Goal: Navigation & Orientation: Find specific page/section

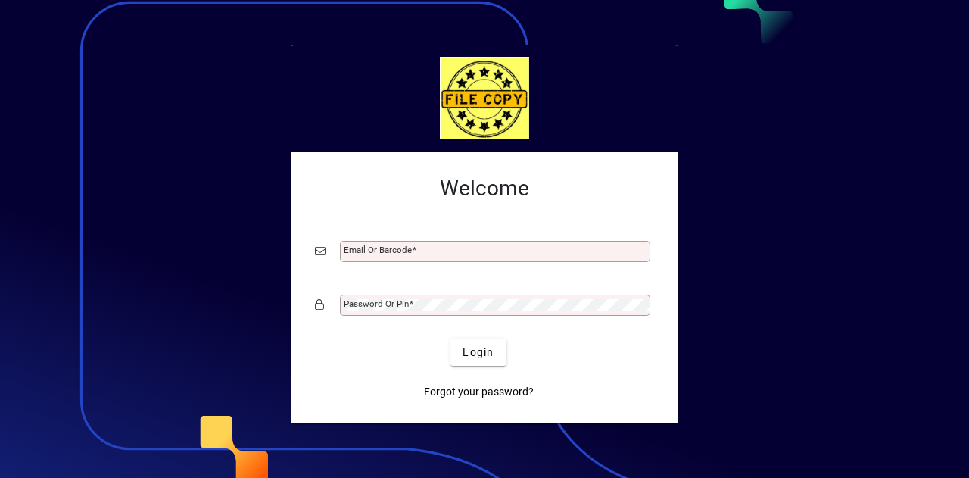
click at [58, 100] on div at bounding box center [484, 239] width 969 height 478
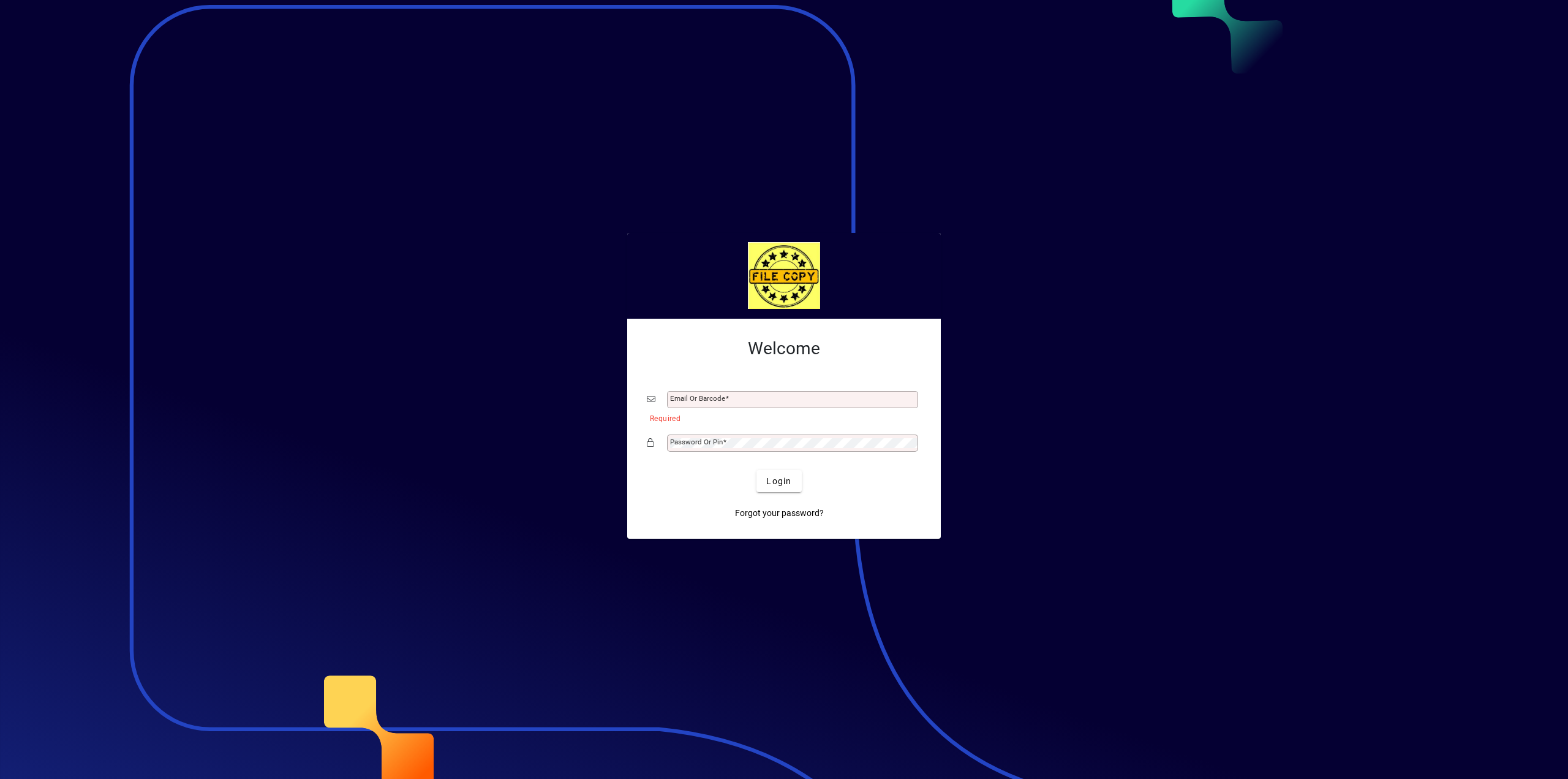
click at [714, 386] on mat-label "Email or Barcode" at bounding box center [698, 398] width 55 height 9
click at [714, 386] on input "Email or Barcode" at bounding box center [794, 400] width 247 height 10
click at [784, 386] on input "Email or Barcode" at bounding box center [794, 400] width 247 height 10
type input "**********"
click at [784, 386] on span "Login" at bounding box center [779, 481] width 25 height 13
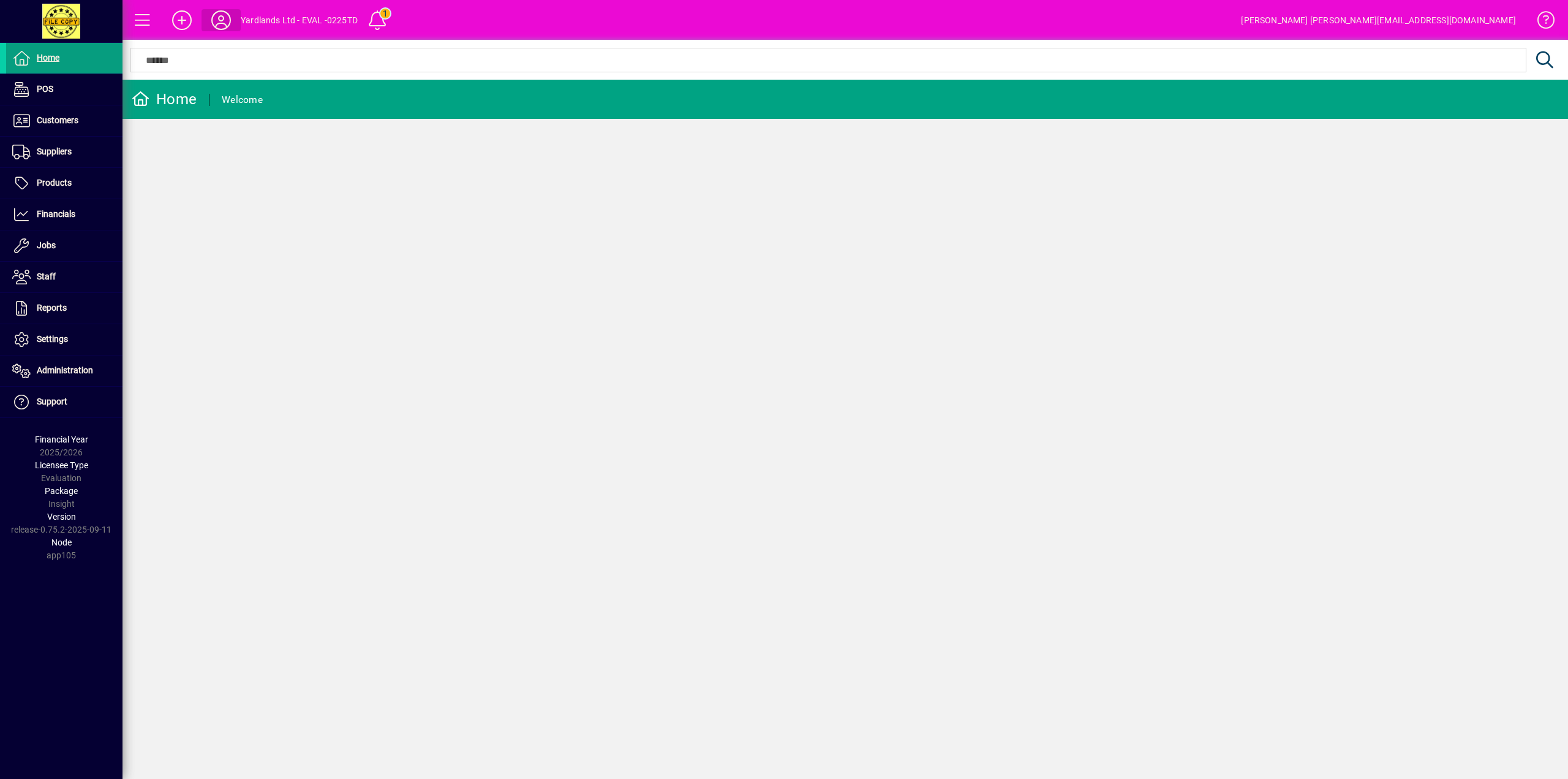
click at [222, 17] on icon at bounding box center [221, 20] width 24 height 19
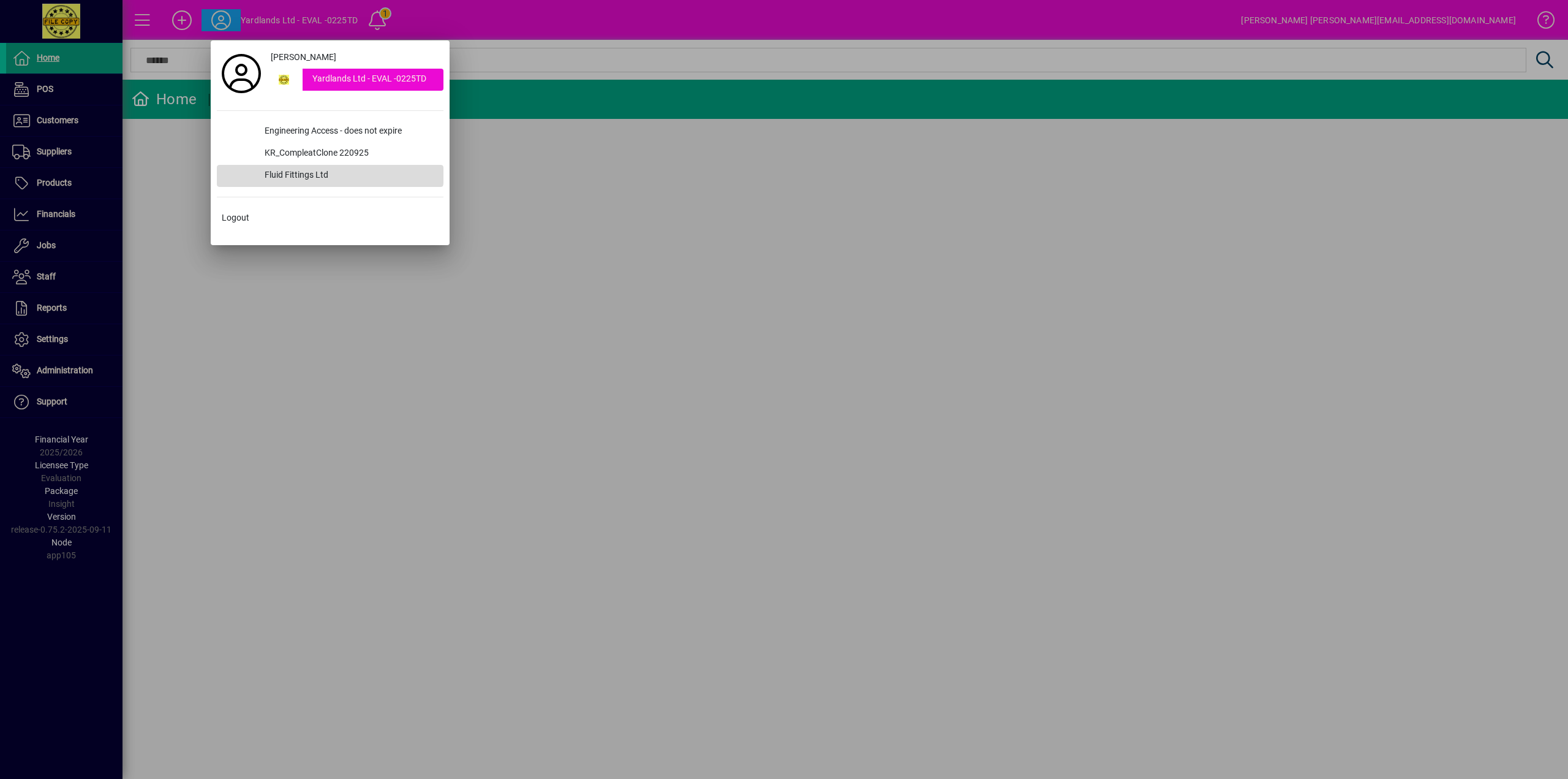
click at [303, 170] on div "Fluid Fittings Ltd" at bounding box center [349, 176] width 188 height 22
